Goal: Communication & Community: Answer question/provide support

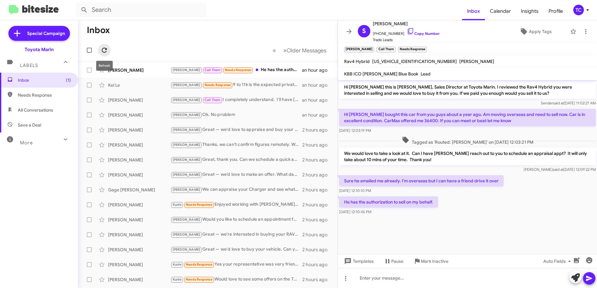
click at [105, 52] on icon at bounding box center [104, 50] width 5 height 5
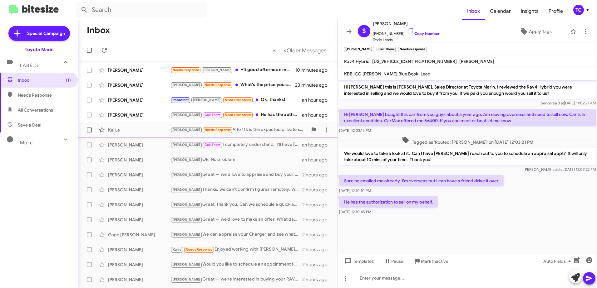
click at [251, 128] on div "[PERSON_NAME] Needs Response 9 to 11k is the expected private save price" at bounding box center [238, 129] width 137 height 7
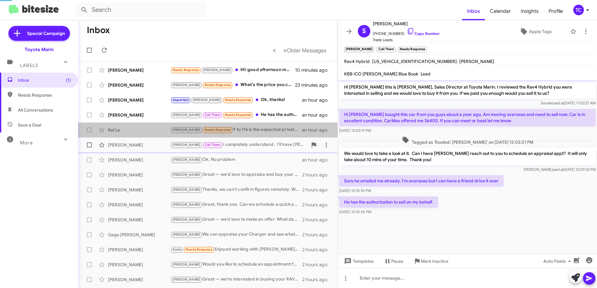
scroll to position [125, 0]
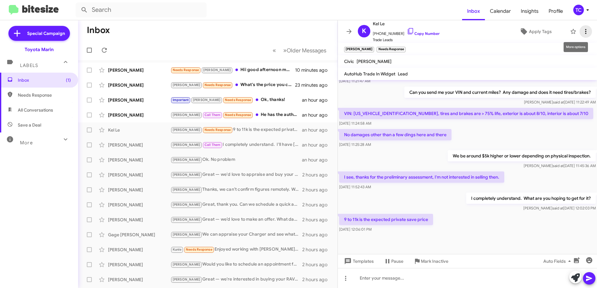
click at [582, 30] on icon at bounding box center [585, 31] width 7 height 7
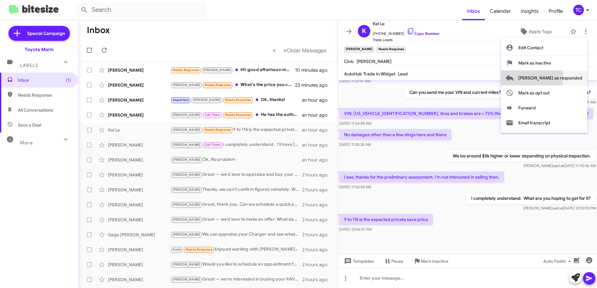
click at [552, 77] on span "[PERSON_NAME] as responded" at bounding box center [550, 78] width 64 height 15
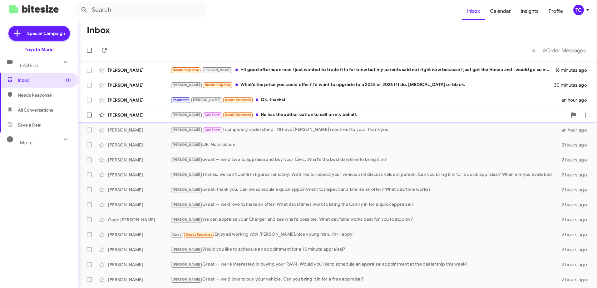
click at [274, 115] on div "[PERSON_NAME] Call Them Needs Response He has the authorization to sell on my b…" at bounding box center [368, 114] width 396 height 7
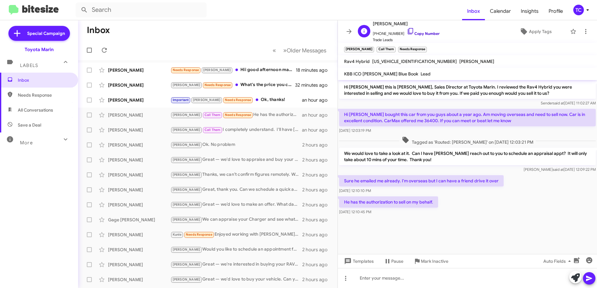
click at [407, 32] on icon at bounding box center [410, 30] width 7 height 7
click at [570, 279] on button at bounding box center [575, 277] width 12 height 12
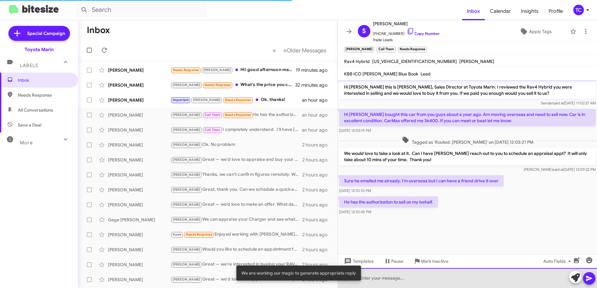
click at [427, 279] on div at bounding box center [467, 278] width 259 height 20
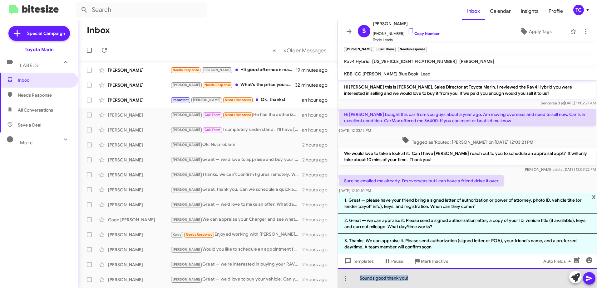
drag, startPoint x: 416, startPoint y: 280, endPoint x: 354, endPoint y: 276, distance: 62.6
click at [354, 276] on div "Sounds good thank you!" at bounding box center [467, 278] width 259 height 20
click at [451, 276] on div at bounding box center [467, 278] width 259 height 20
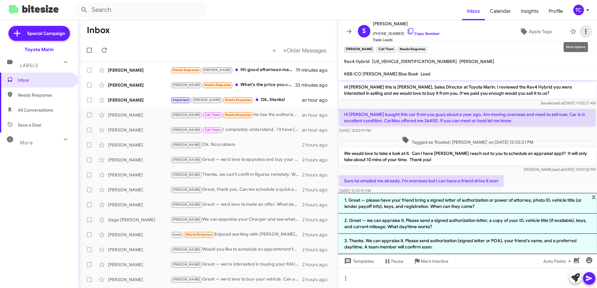
click at [582, 28] on icon at bounding box center [585, 31] width 7 height 7
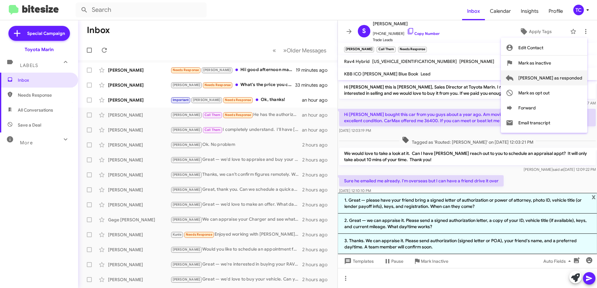
click at [553, 74] on span "[PERSON_NAME] as responded" at bounding box center [550, 78] width 64 height 15
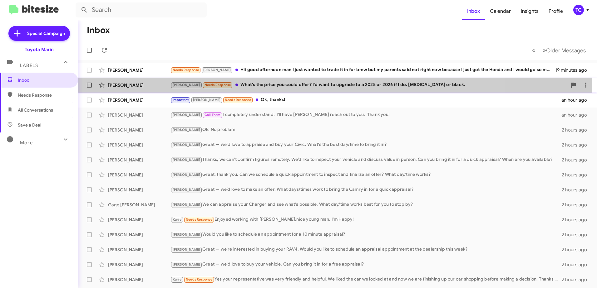
click at [271, 85] on div "[PERSON_NAME] Needs Response What's the price you could offer? I'd want to upgr…" at bounding box center [368, 84] width 396 height 7
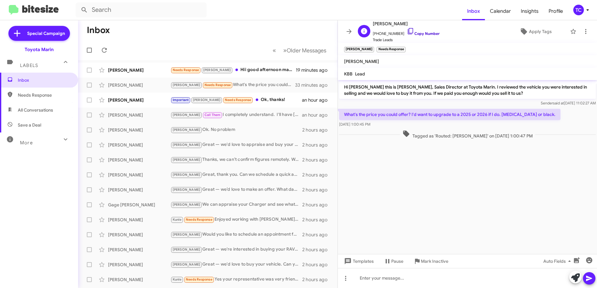
click at [408, 30] on icon at bounding box center [410, 30] width 7 height 7
drag, startPoint x: 574, startPoint y: 281, endPoint x: 458, endPoint y: 231, distance: 126.4
click at [574, 280] on icon at bounding box center [575, 278] width 9 height 9
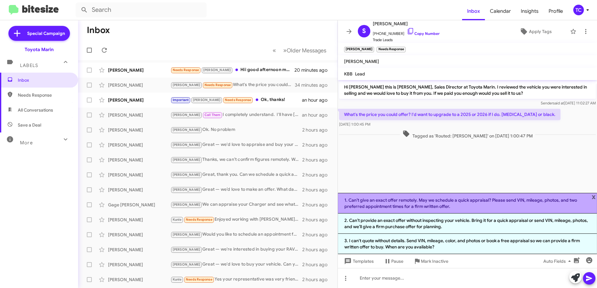
click at [437, 203] on li "1. Can’t give an exact offer remotely. May we schedule a quick appraisal? Pleas…" at bounding box center [467, 203] width 259 height 21
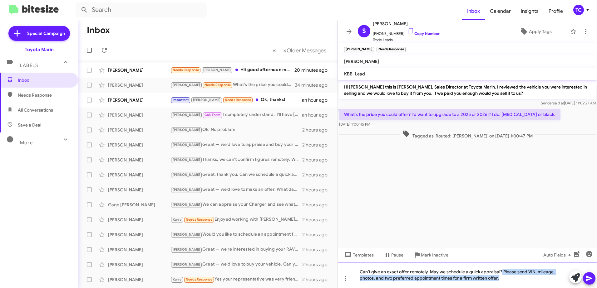
drag, startPoint x: 503, startPoint y: 281, endPoint x: 501, endPoint y: 265, distance: 16.4
click at [501, 265] on div "Can’t give an exact offer remotely. May we schedule a quick appraisal? Please s…" at bounding box center [467, 275] width 259 height 26
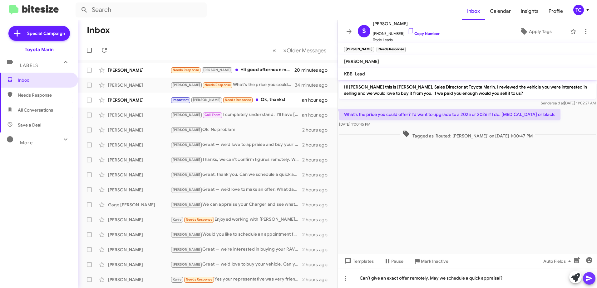
click at [588, 279] on icon at bounding box center [588, 278] width 7 height 7
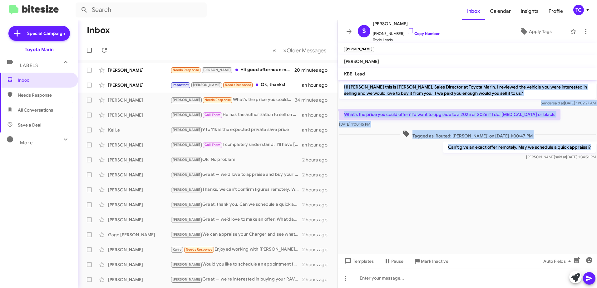
drag, startPoint x: 591, startPoint y: 145, endPoint x: 345, endPoint y: 88, distance: 252.6
click at [345, 88] on div "Hi [PERSON_NAME] this is [PERSON_NAME], Sales Director at Toyota Marin. I revie…" at bounding box center [467, 120] width 259 height 81
copy div "Hi [PERSON_NAME] this is [PERSON_NAME], Sales Director at Toyota Marin. I revie…"
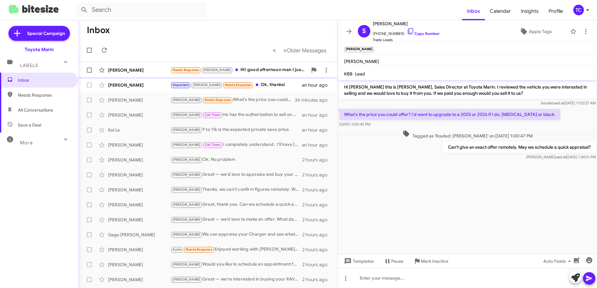
drag, startPoint x: 255, startPoint y: 71, endPoint x: 266, endPoint y: 71, distance: 10.9
click at [255, 71] on div "Needs Response [PERSON_NAME] good afternoon man I just wanted to trade it in fo…" at bounding box center [238, 69] width 137 height 7
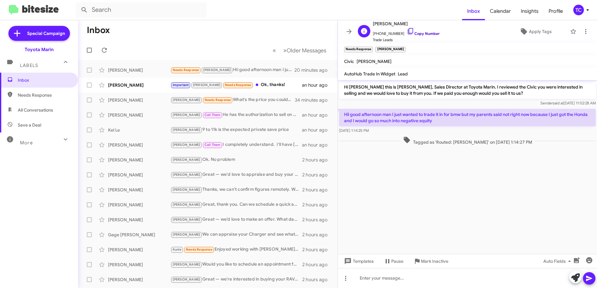
click at [407, 33] on icon at bounding box center [410, 30] width 7 height 7
click at [572, 277] on icon at bounding box center [575, 278] width 9 height 9
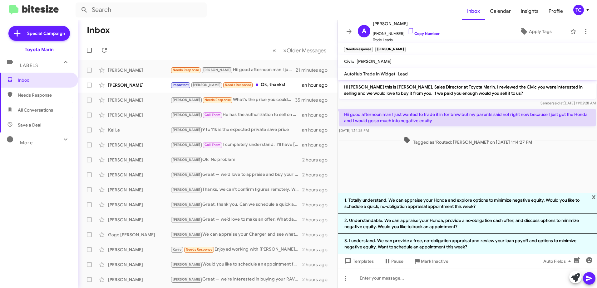
click at [491, 204] on li "1. Totally understand. We can appraise your Honda and explore options to minimi…" at bounding box center [467, 203] width 259 height 21
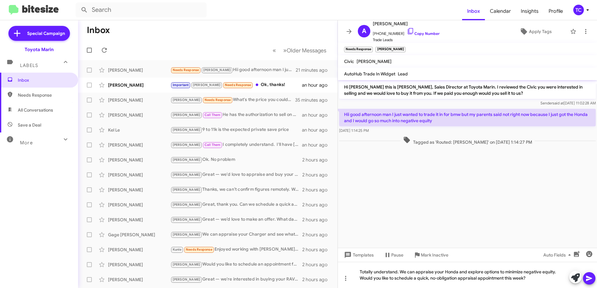
click at [591, 280] on icon at bounding box center [588, 278] width 7 height 7
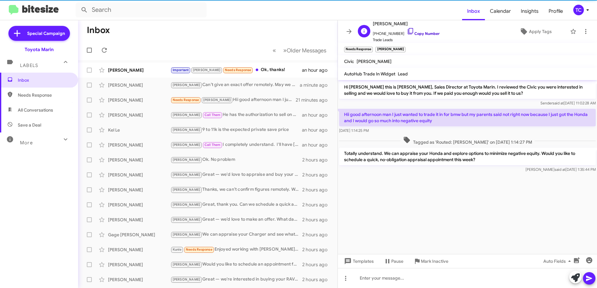
click at [407, 31] on icon at bounding box center [410, 30] width 7 height 7
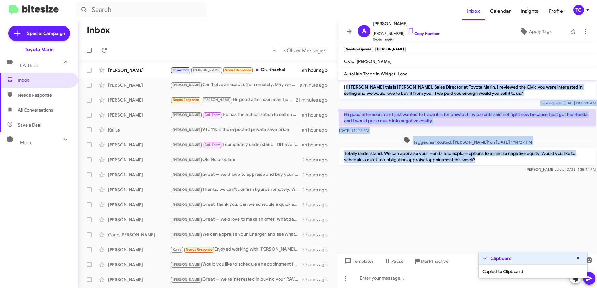
drag, startPoint x: 477, startPoint y: 160, endPoint x: 346, endPoint y: 86, distance: 151.0
click at [346, 86] on div "Hi [PERSON_NAME] this is [PERSON_NAME], Sales Director at Toyota Marin. I revie…" at bounding box center [467, 127] width 259 height 94
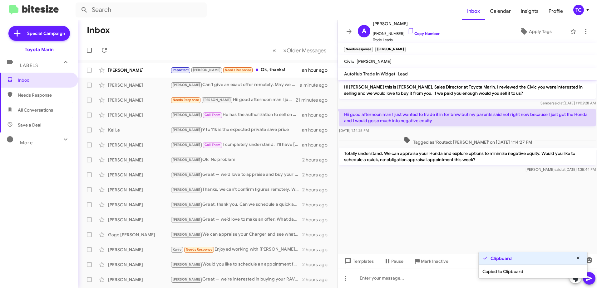
drag, startPoint x: 508, startPoint y: 167, endPoint x: 504, endPoint y: 165, distance: 4.3
click at [507, 167] on div "[PERSON_NAME] said at [DATE] 1:35:44 PM" at bounding box center [467, 170] width 256 height 6
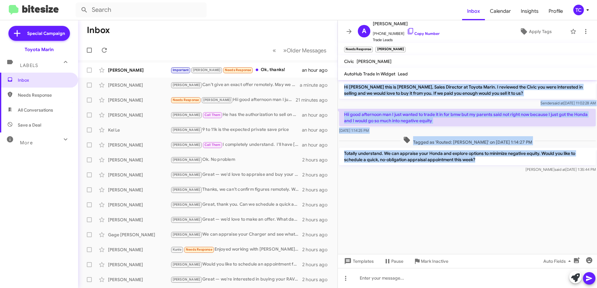
drag, startPoint x: 486, startPoint y: 159, endPoint x: 344, endPoint y: 89, distance: 158.8
click at [344, 89] on div "Hi [PERSON_NAME] this is [PERSON_NAME], Sales Director at Toyota Marin. I revie…" at bounding box center [467, 127] width 259 height 94
copy div "Hi [PERSON_NAME] this is [PERSON_NAME], Sales Director at Toyota Marin. I revie…"
click at [347, 35] on icon at bounding box center [348, 31] width 7 height 7
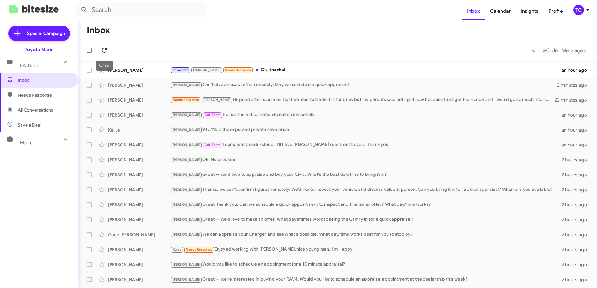
click at [102, 48] on icon at bounding box center [103, 49] width 7 height 7
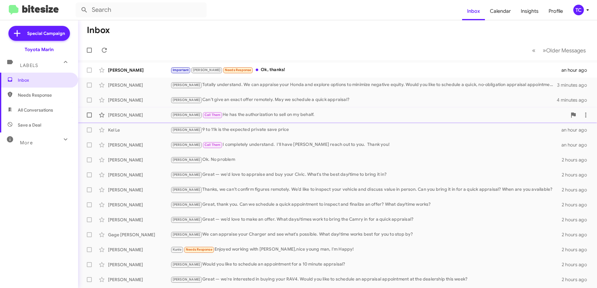
drag, startPoint x: 223, startPoint y: 115, endPoint x: 226, endPoint y: 116, distance: 3.2
click at [223, 115] on div "[PERSON_NAME] Call Them He has the authorization to sell on my behalf." at bounding box center [368, 114] width 396 height 7
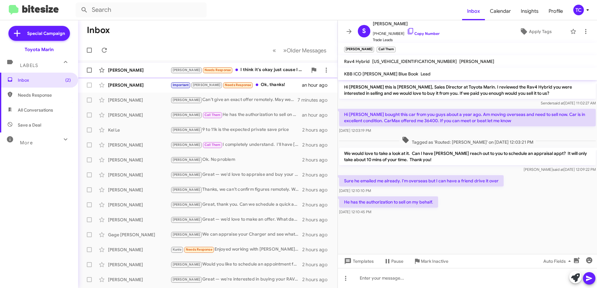
click at [274, 69] on div "[PERSON_NAME] Needs Response I think it's okay just cause I want something fast…" at bounding box center [238, 69] width 137 height 7
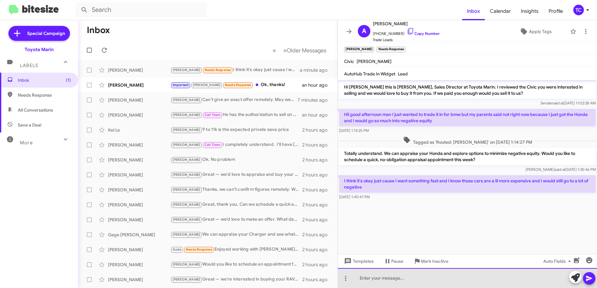
click at [377, 273] on div at bounding box center [467, 278] width 259 height 20
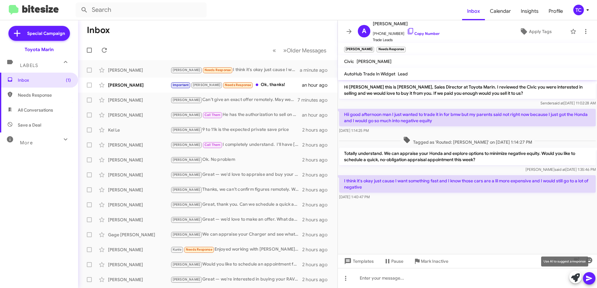
click at [576, 277] on icon at bounding box center [575, 278] width 9 height 9
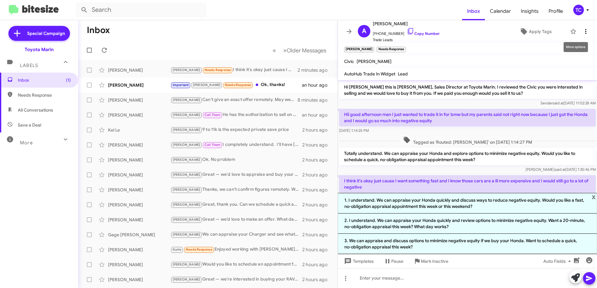
click at [583, 31] on icon at bounding box center [585, 31] width 7 height 7
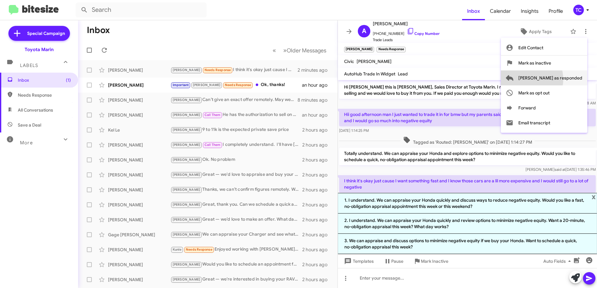
click at [550, 79] on span "[PERSON_NAME] as responded" at bounding box center [550, 78] width 64 height 15
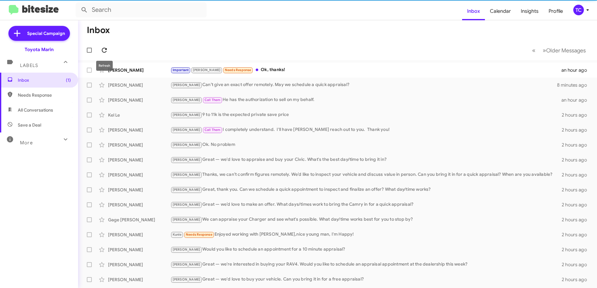
click at [105, 48] on icon at bounding box center [104, 50] width 5 height 5
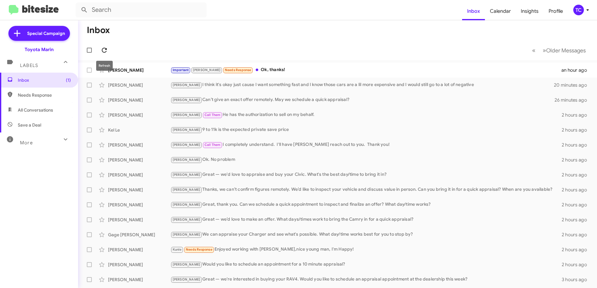
click at [107, 48] on icon at bounding box center [103, 49] width 7 height 7
